Goal: Download file/media

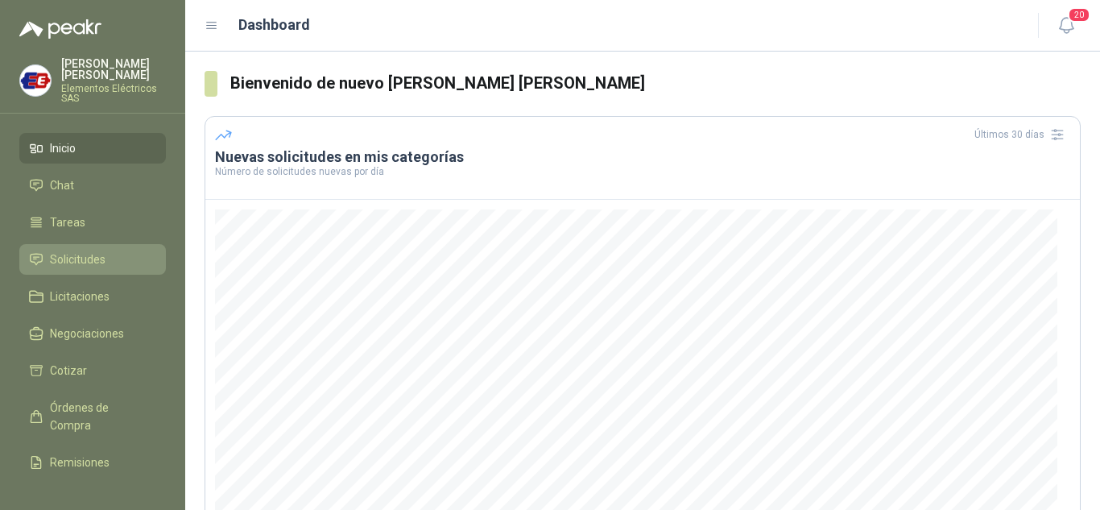
click at [91, 261] on span "Solicitudes" at bounding box center [78, 259] width 56 height 18
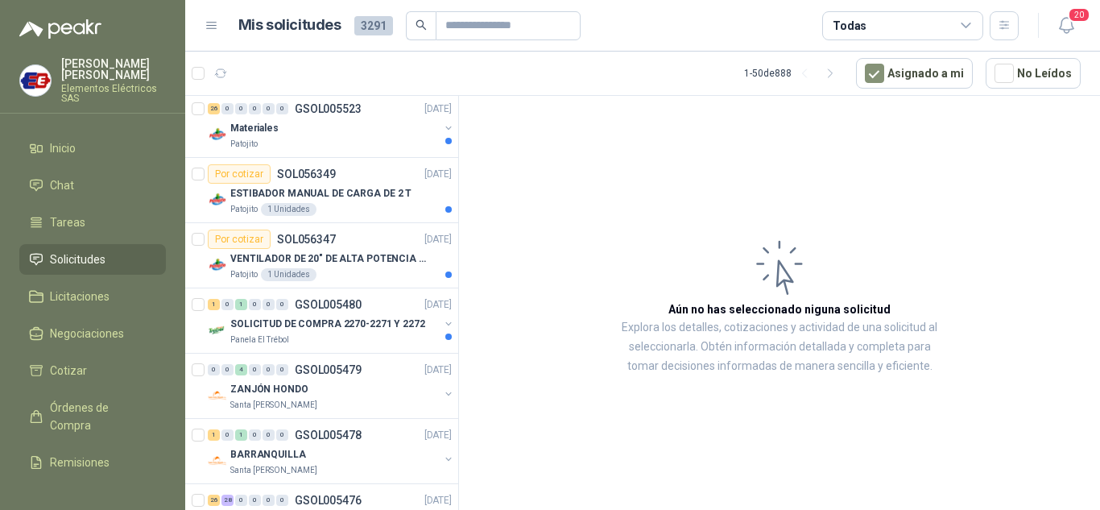
scroll to position [564, 0]
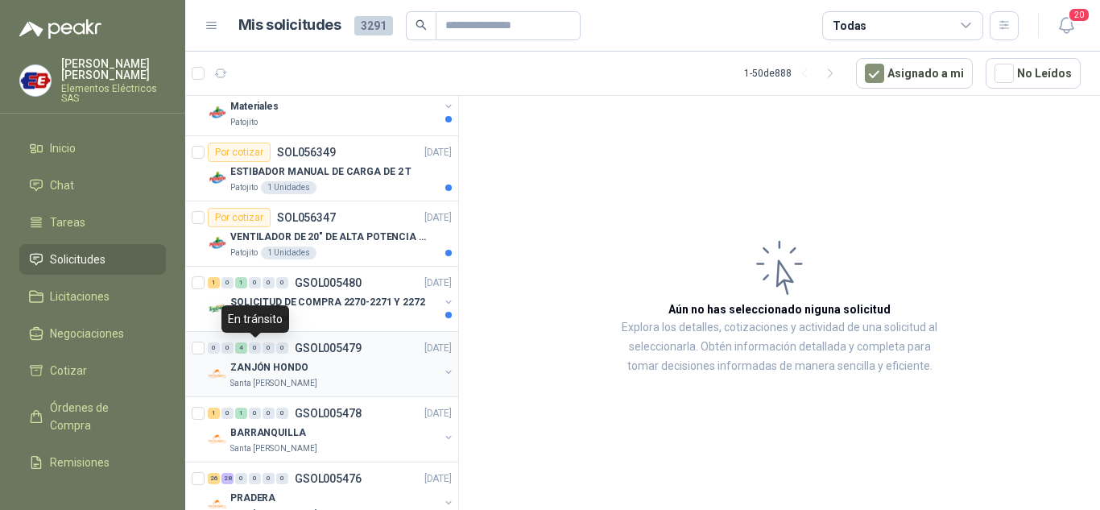
click at [260, 347] on div "0" at bounding box center [255, 347] width 12 height 11
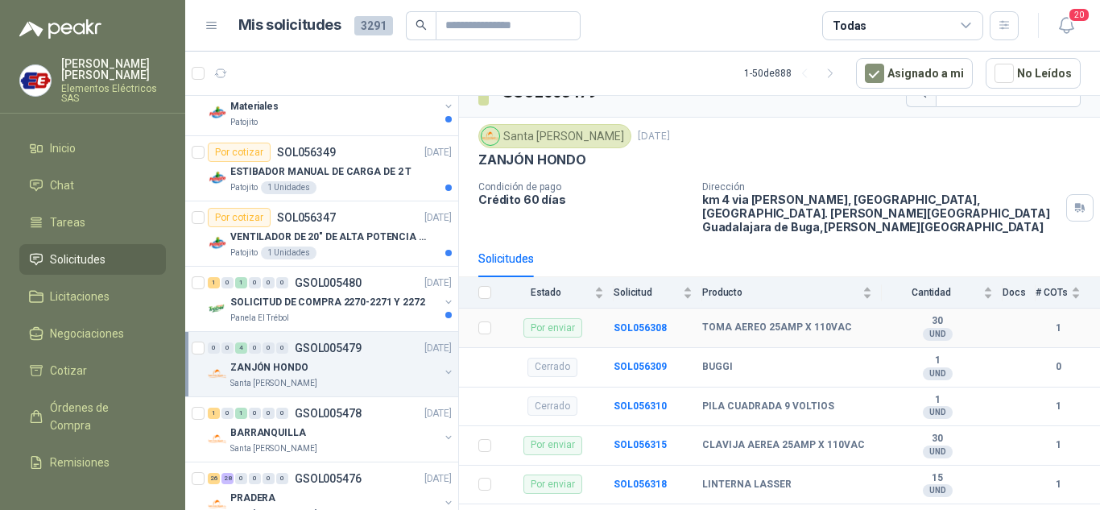
scroll to position [42, 0]
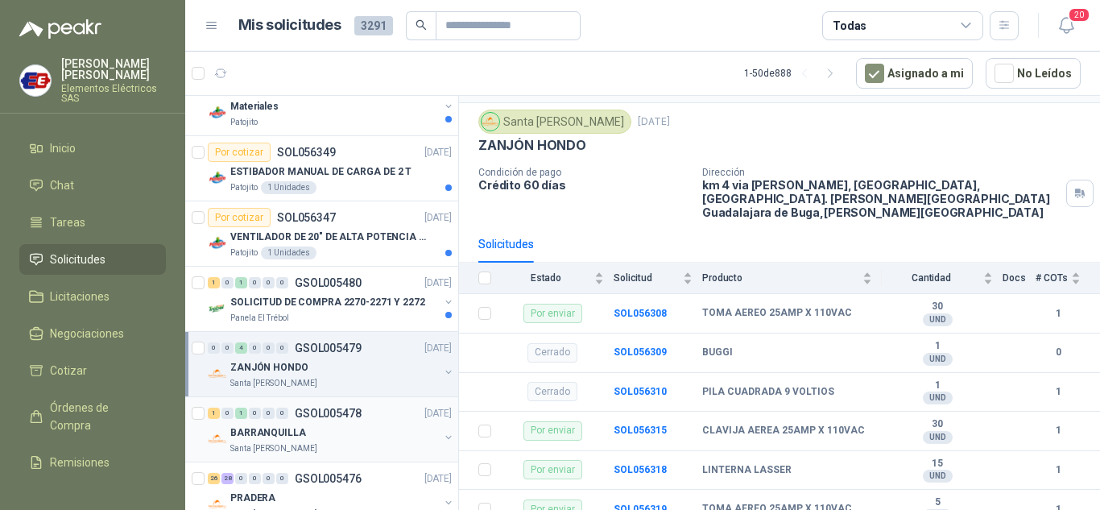
click at [265, 425] on p "BARRANQUILLA" at bounding box center [268, 432] width 76 height 15
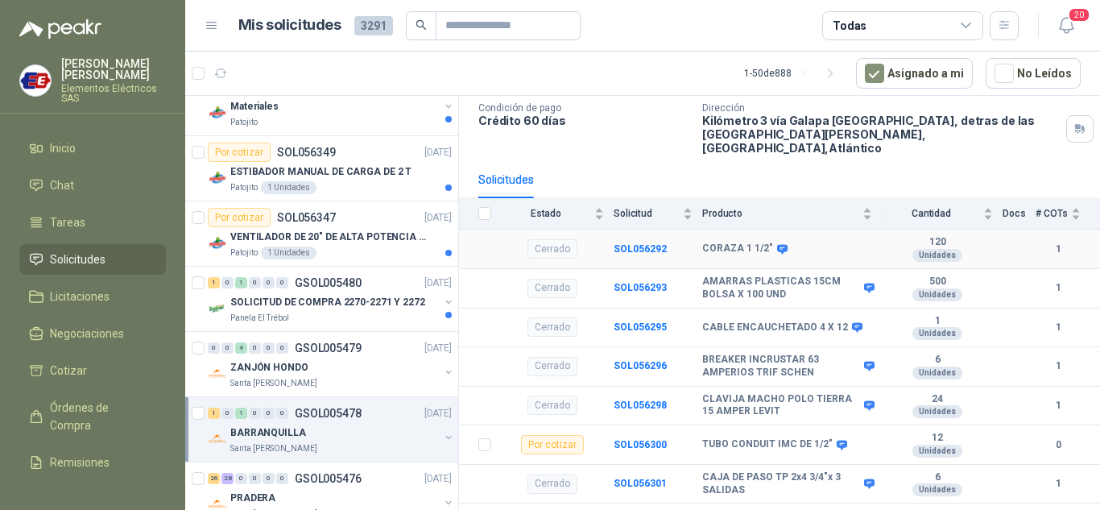
scroll to position [120, 0]
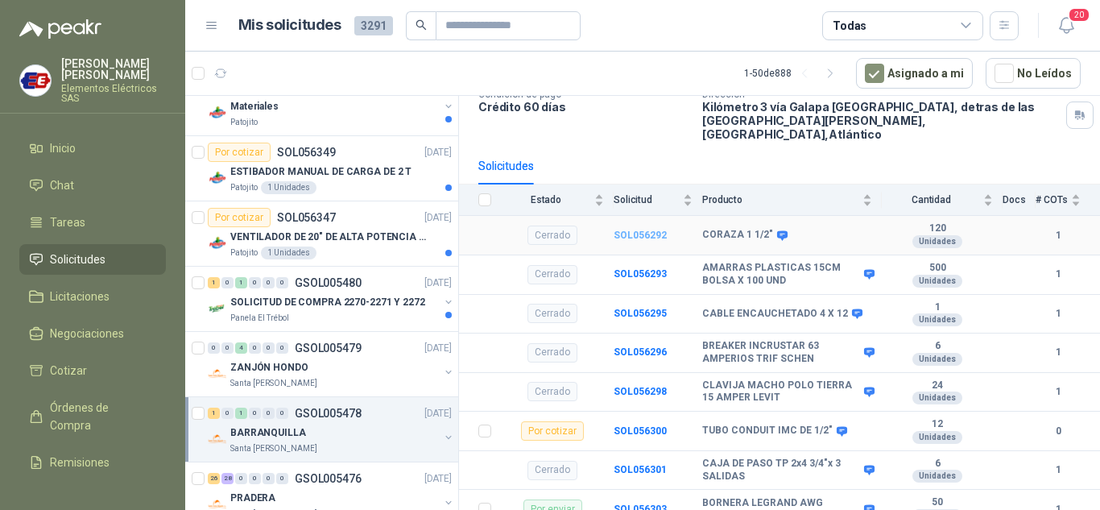
click at [631, 229] on b "SOL056292" at bounding box center [639, 234] width 53 height 11
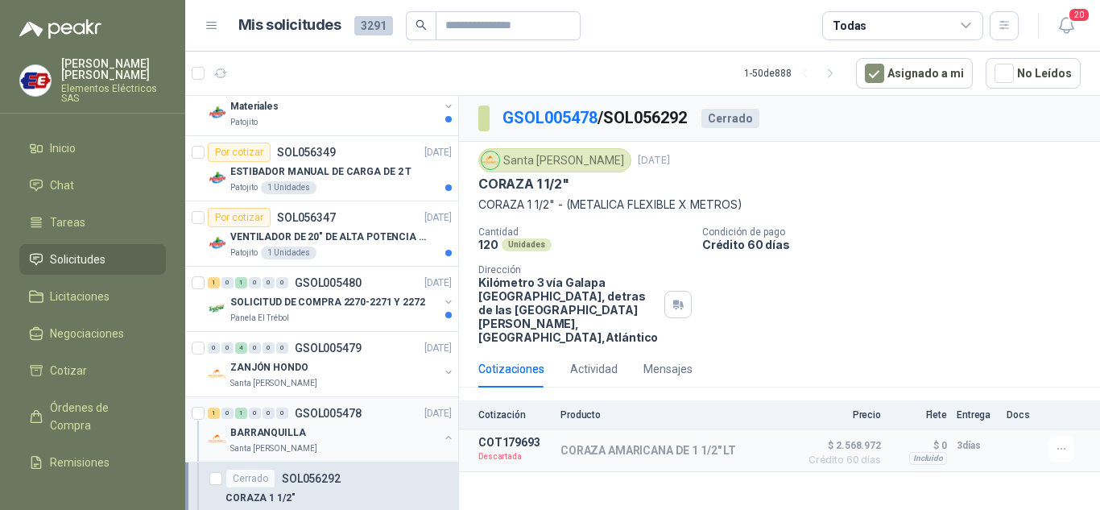
click at [234, 421] on div "1 0 1 0 0 0 GSOL005478 [DATE]" at bounding box center [331, 412] width 247 height 19
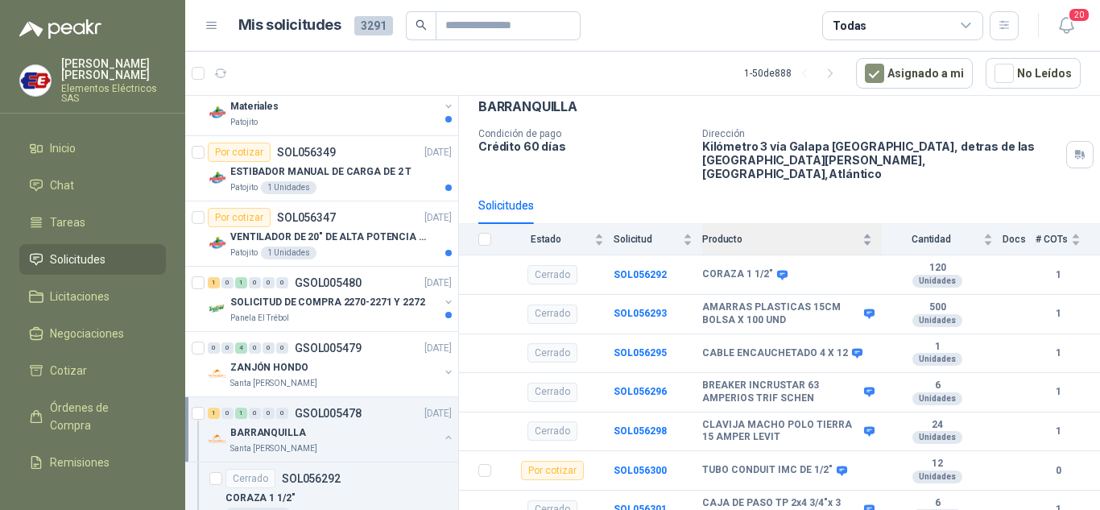
scroll to position [120, 0]
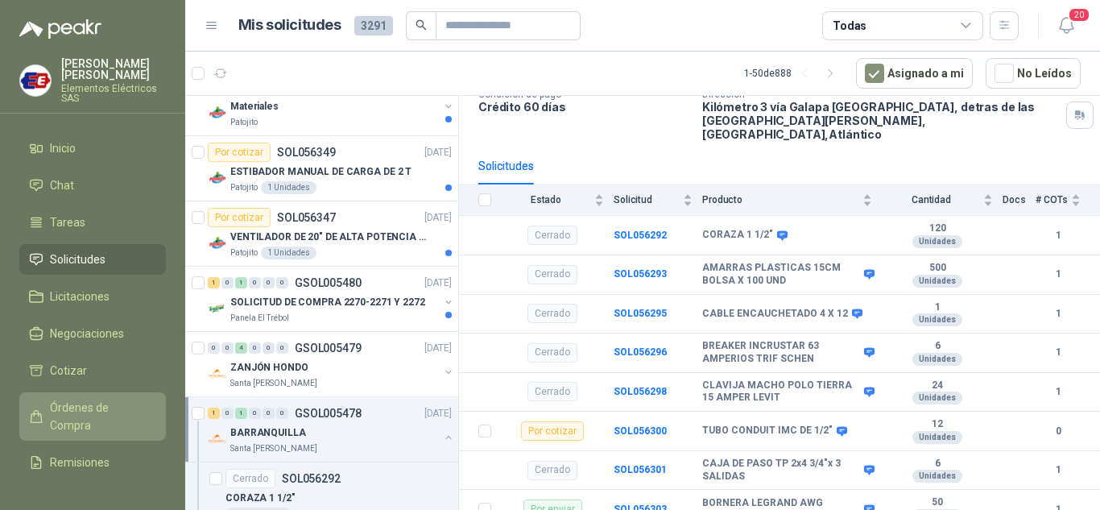
click at [67, 413] on span "Órdenes de Compra" at bounding box center [100, 415] width 101 height 35
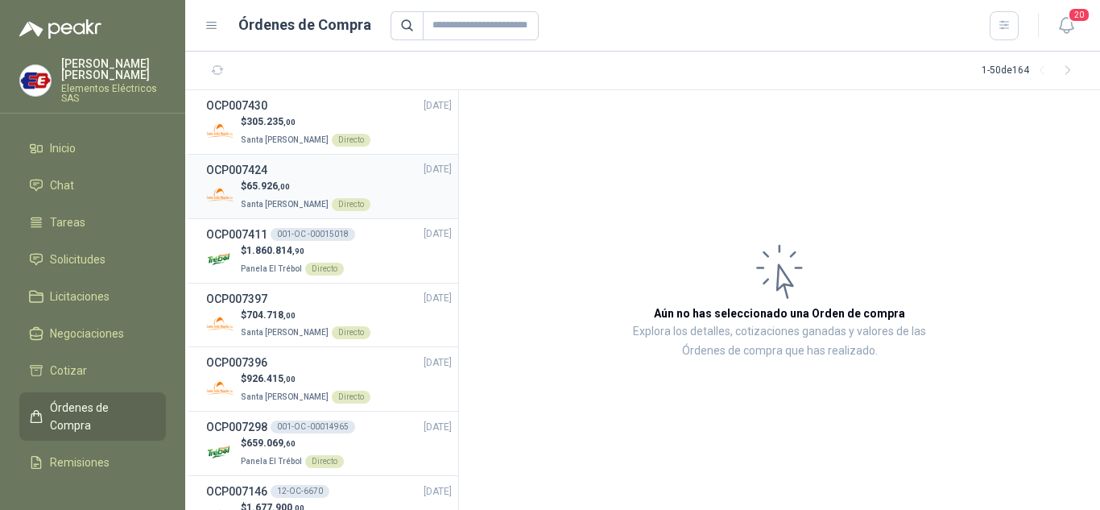
click at [246, 167] on h3 "OCP007424" at bounding box center [236, 170] width 61 height 18
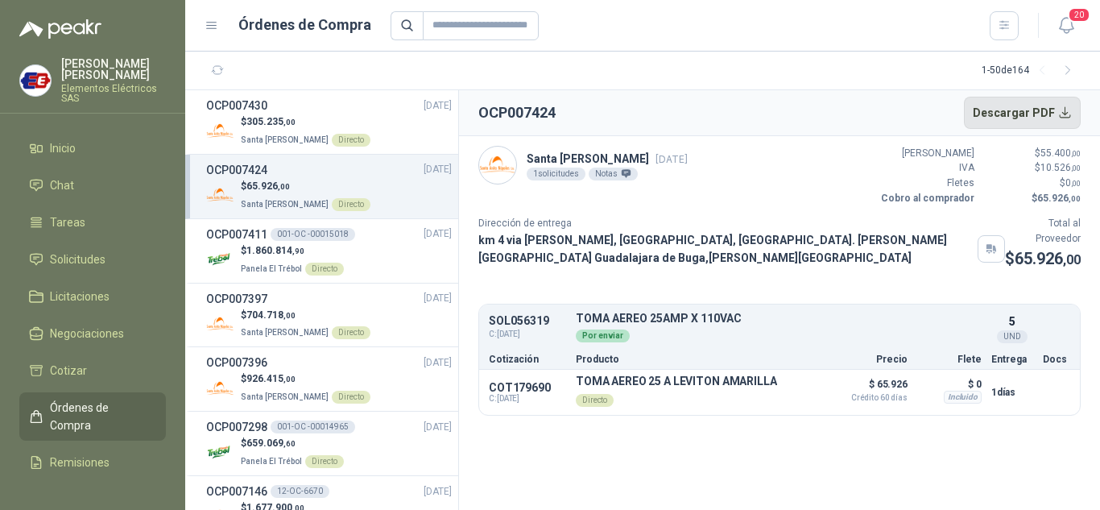
click at [1007, 107] on button "Descargar PDF" at bounding box center [1023, 113] width 118 height 32
click at [273, 113] on div "OCP007430 [DATE]" at bounding box center [329, 106] width 246 height 18
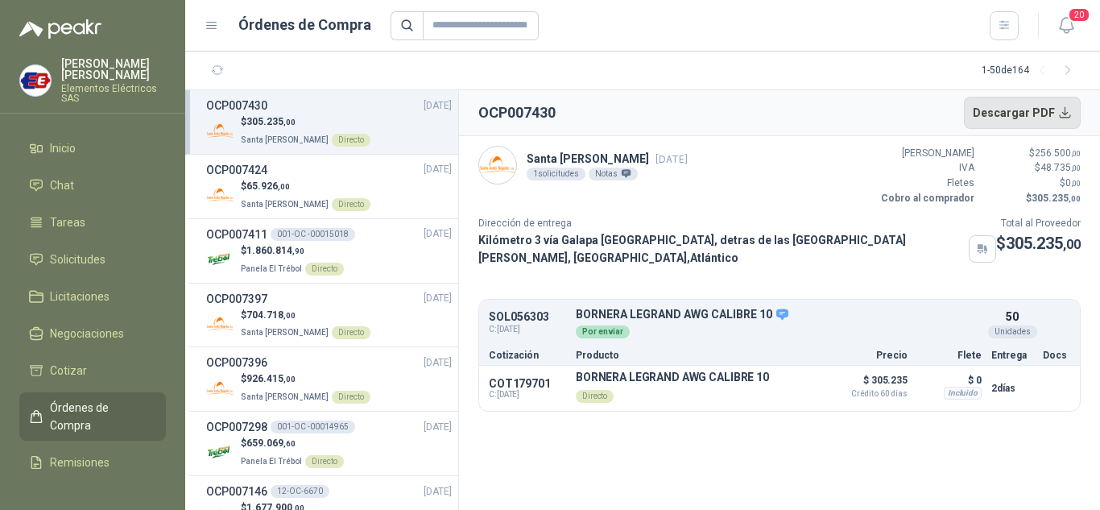
click at [999, 111] on button "Descargar PDF" at bounding box center [1023, 113] width 118 height 32
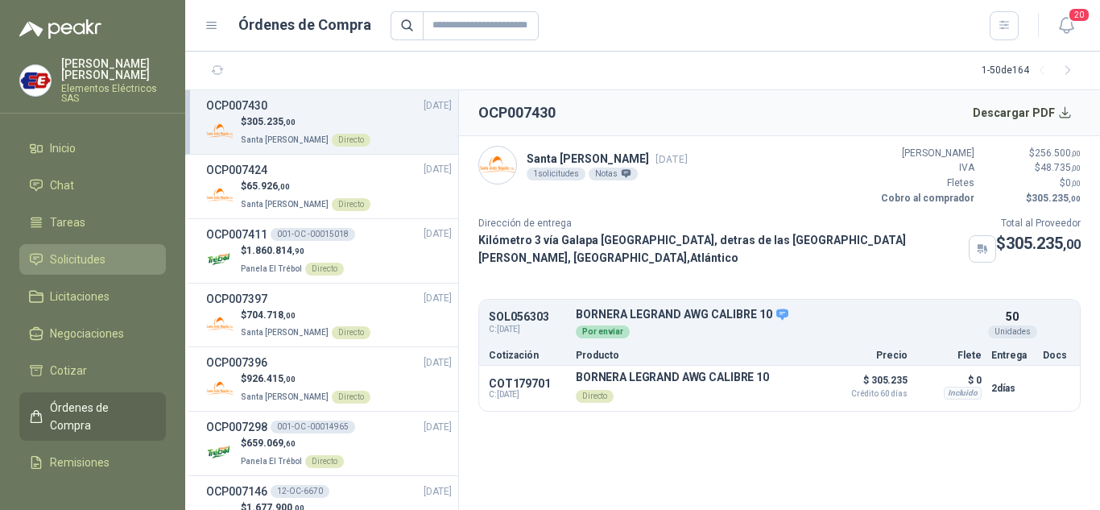
click at [92, 259] on span "Solicitudes" at bounding box center [78, 259] width 56 height 18
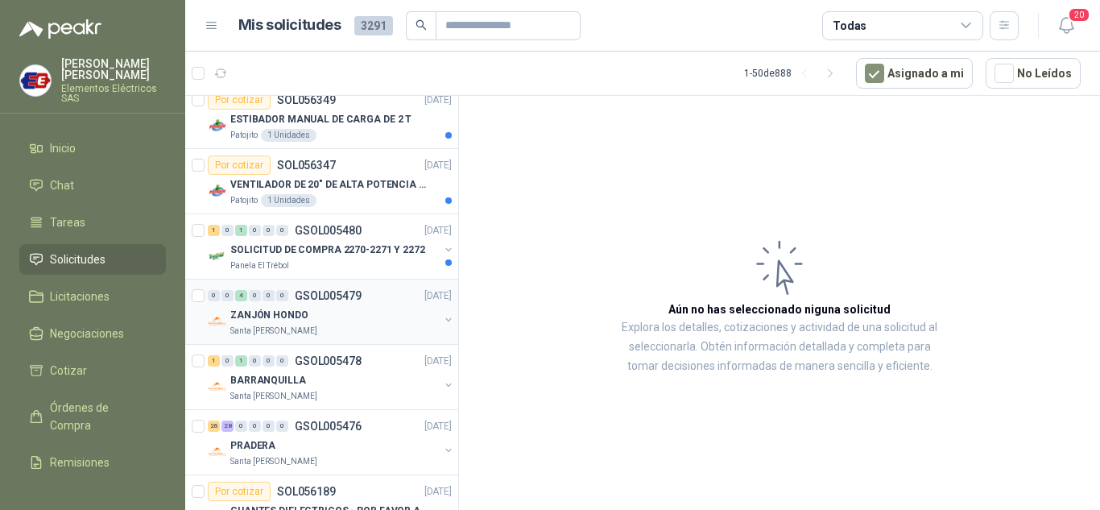
scroll to position [644, 0]
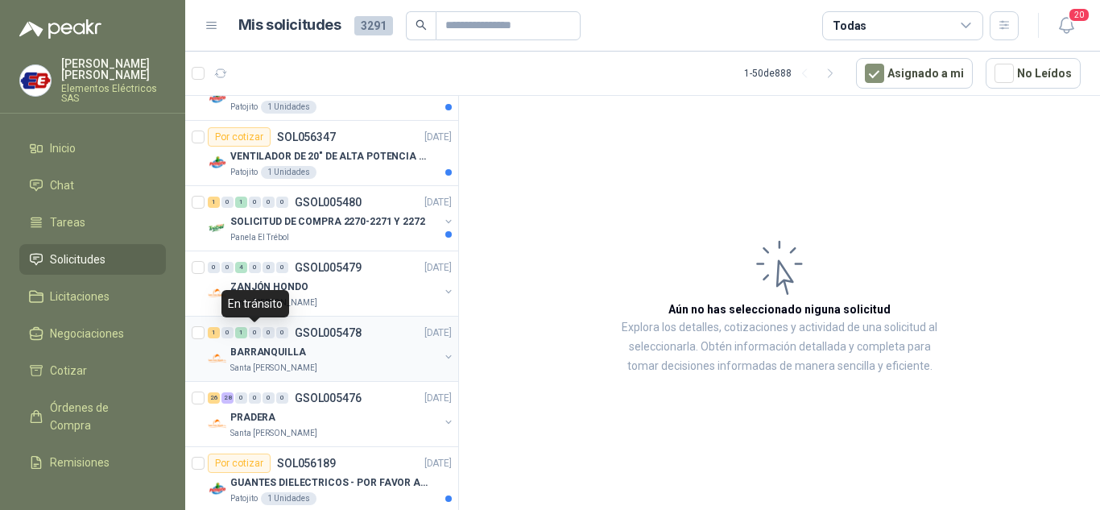
click at [260, 337] on span "0" at bounding box center [255, 332] width 12 height 11
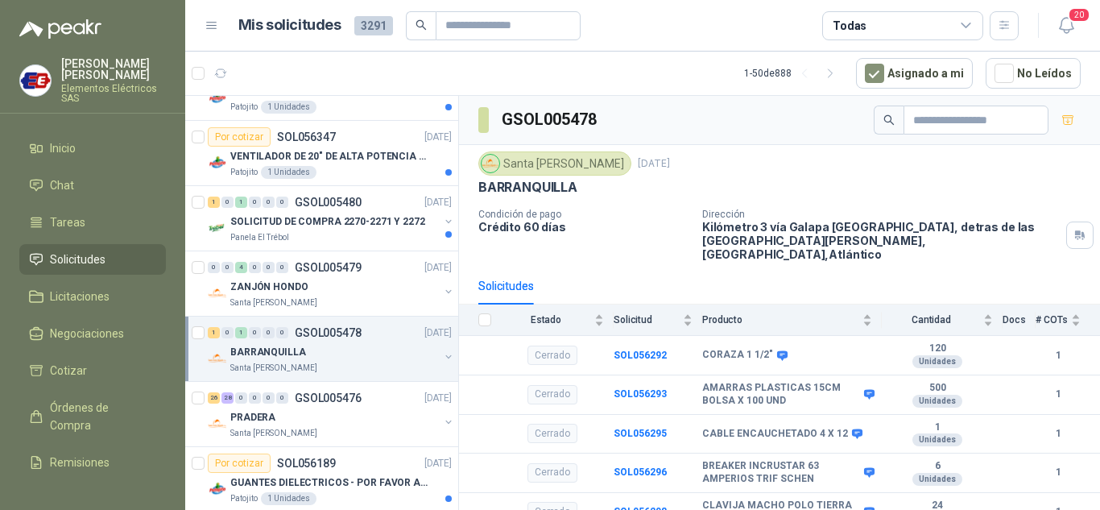
click at [78, 260] on span "Solicitudes" at bounding box center [78, 259] width 56 height 18
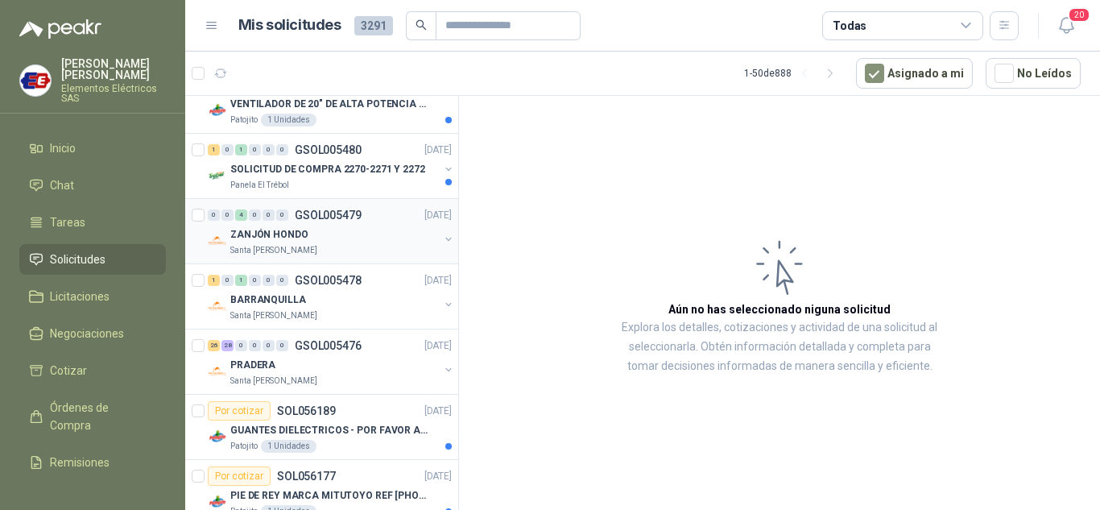
scroll to position [725, 0]
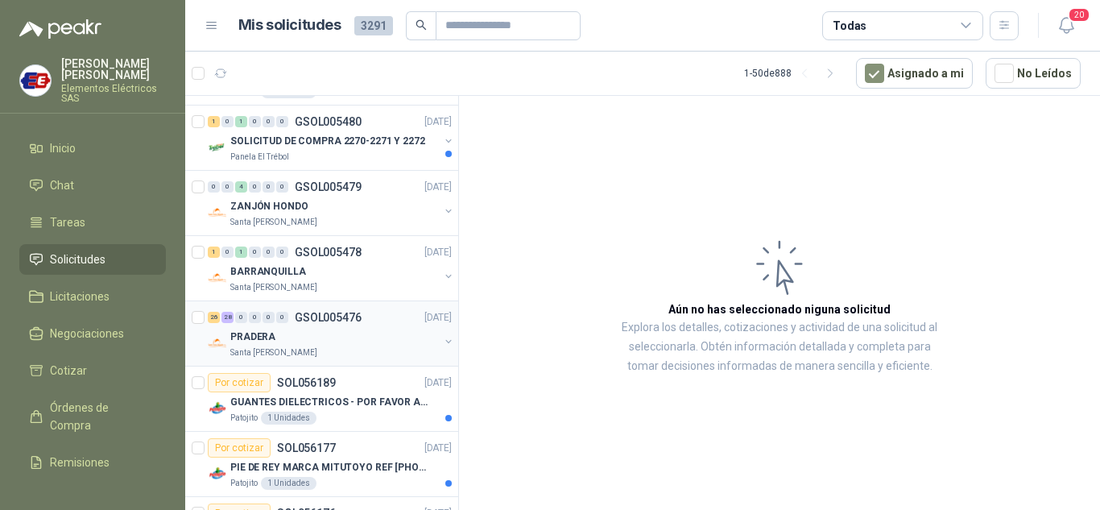
click at [257, 329] on p "PRADERA" at bounding box center [252, 336] width 45 height 15
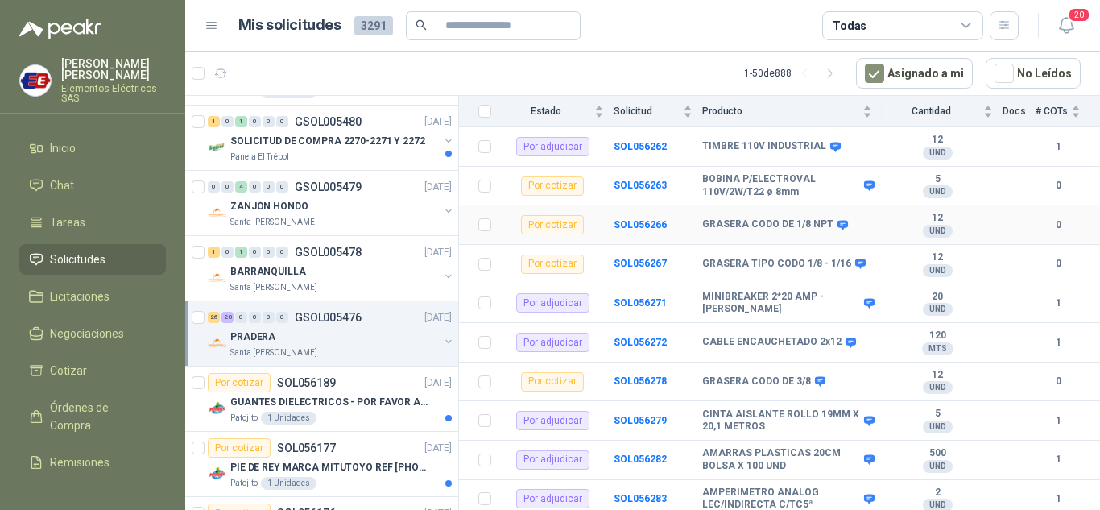
scroll to position [1919, 0]
